Goal: Task Accomplishment & Management: Use online tool/utility

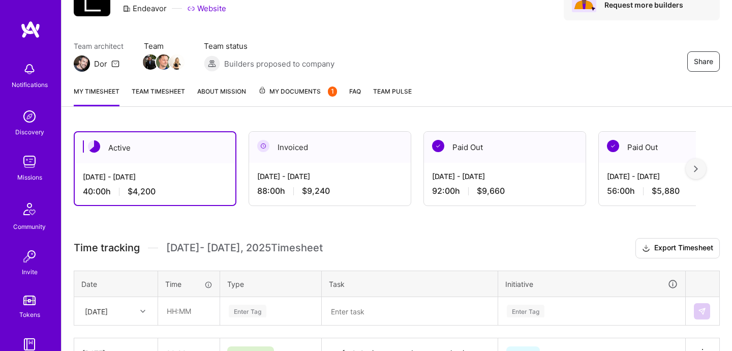
scroll to position [144, 0]
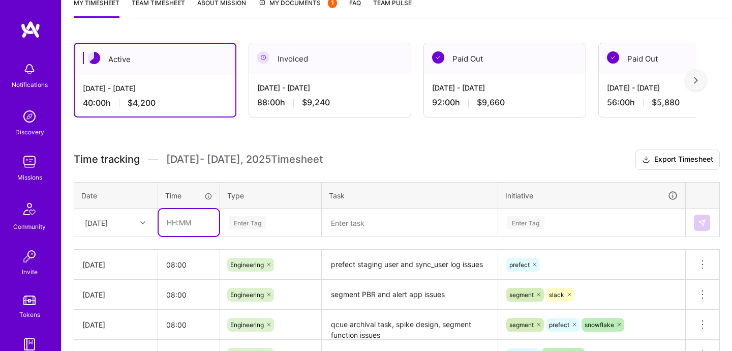
click at [195, 227] on input "text" at bounding box center [188, 222] width 60 height 27
type input "08:00"
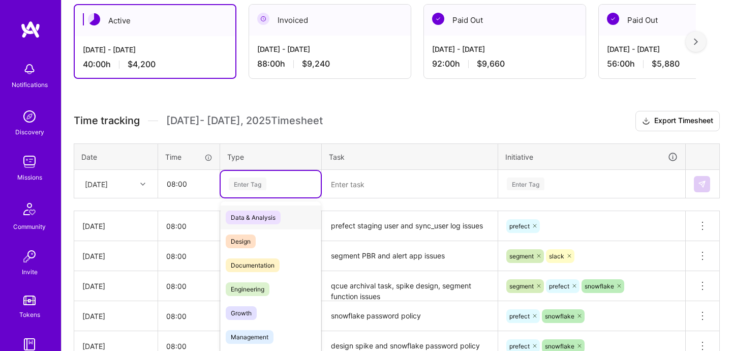
click at [250, 197] on div "option Data & Analysis focused, 0 of 2. 17 results available. Use Up and Down t…" at bounding box center [270, 184] width 100 height 26
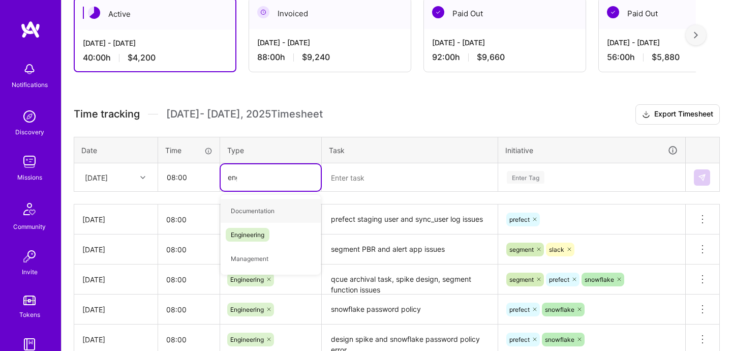
type input "engin"
click at [279, 216] on div "Engineering" at bounding box center [270, 211] width 100 height 24
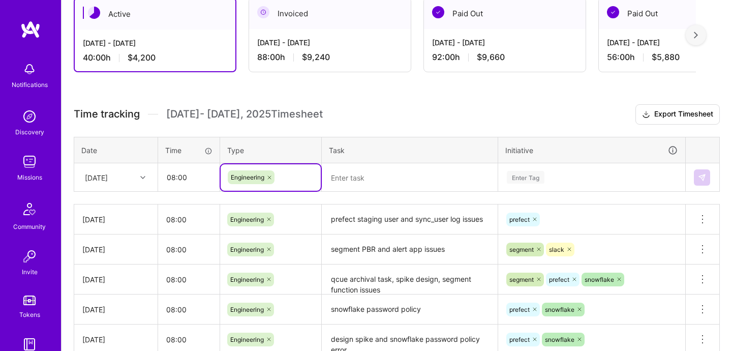
click at [366, 183] on textarea at bounding box center [410, 177] width 174 height 26
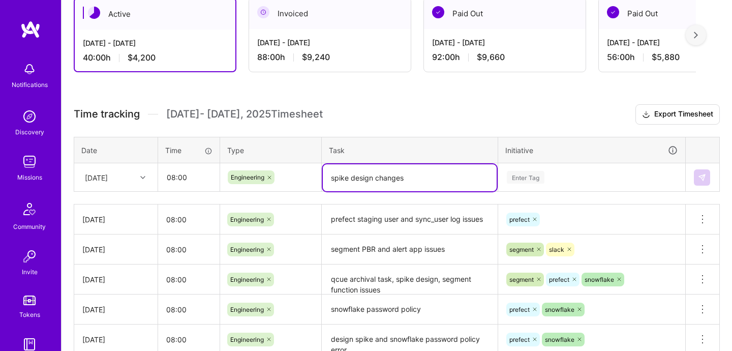
type textarea "spike design changes"
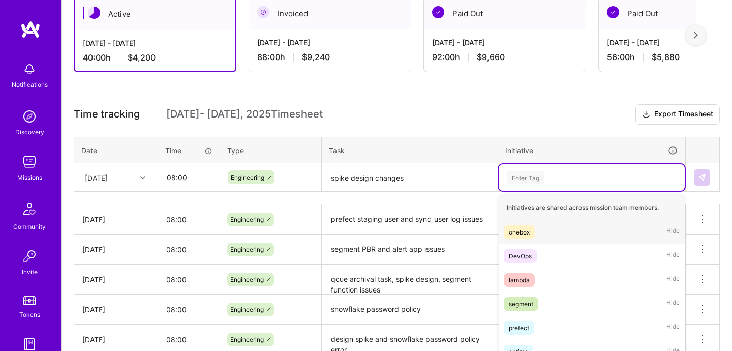
scroll to position [245, 0]
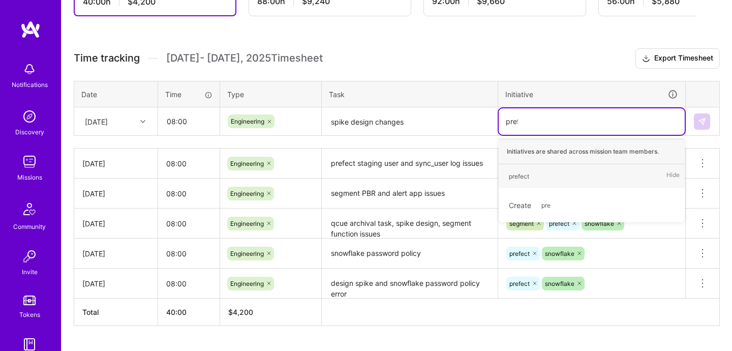
type input "prefe"
click at [528, 184] on div "prefect Hide" at bounding box center [591, 176] width 186 height 24
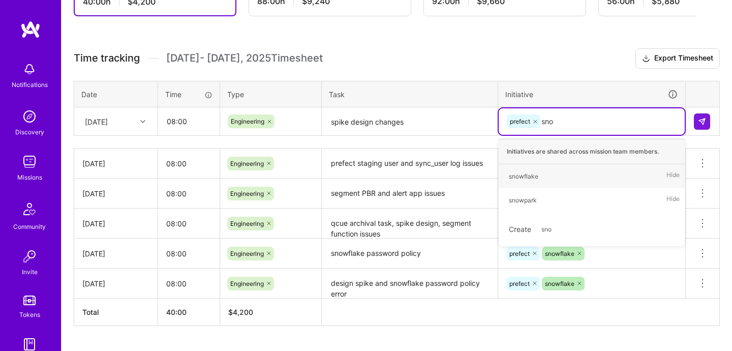
type input "snow"
click at [537, 172] on span "snowflake" at bounding box center [523, 176] width 40 height 14
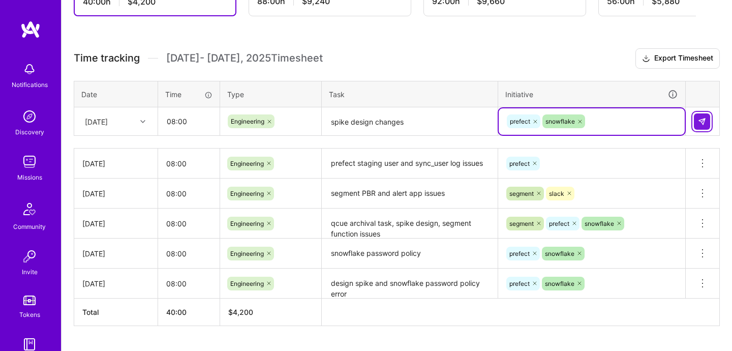
click at [701, 123] on img at bounding box center [701, 121] width 8 height 8
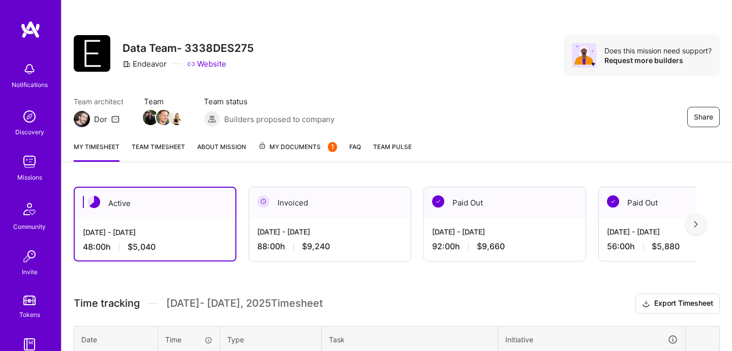
scroll to position [0, 0]
